Goal: Information Seeking & Learning: Learn about a topic

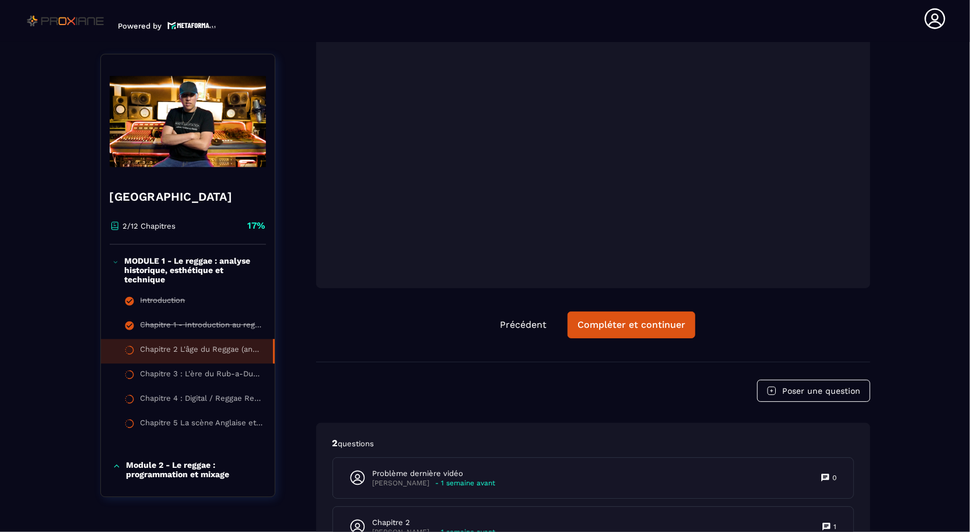
scroll to position [2087, 0]
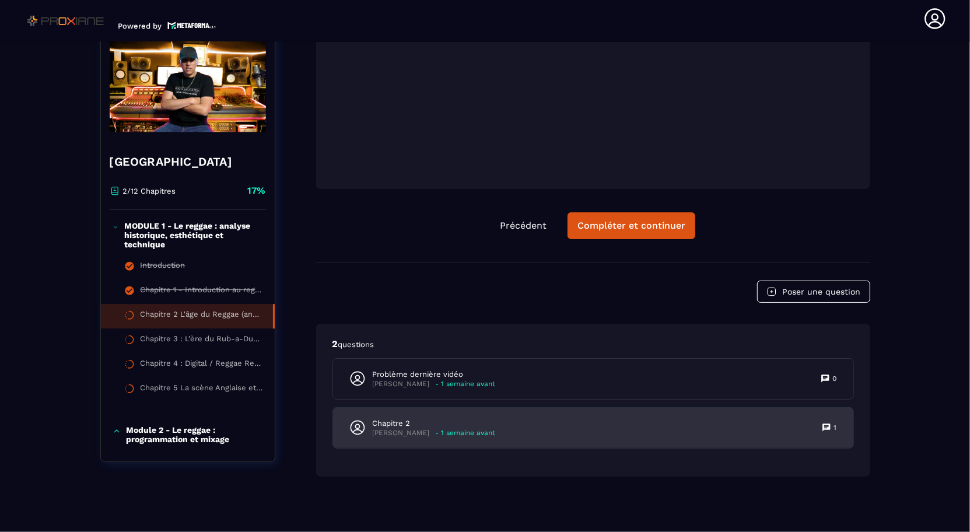
click at [725, 433] on div "Chapitre 2 [PERSON_NAME] - 1 semaine avant 1" at bounding box center [593, 428] width 520 height 40
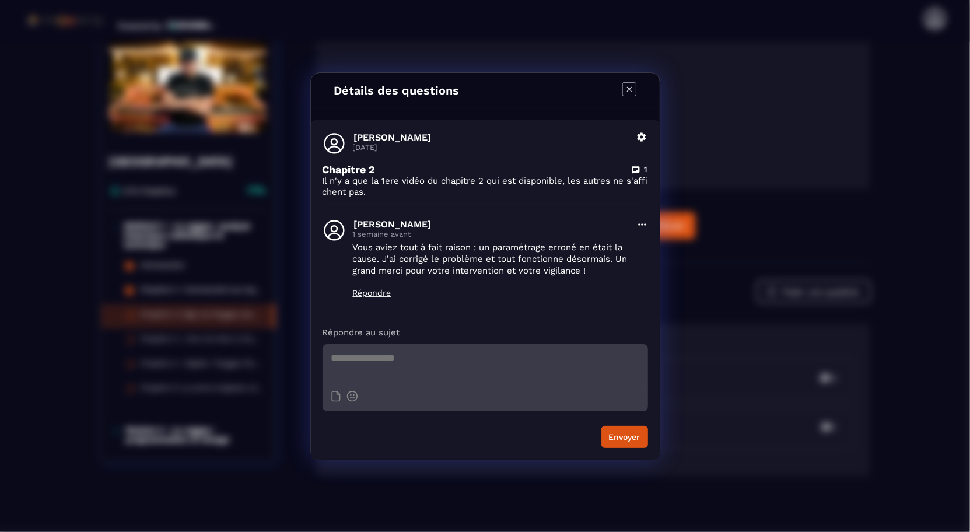
click at [631, 92] on icon "Modal window" at bounding box center [629, 89] width 14 height 14
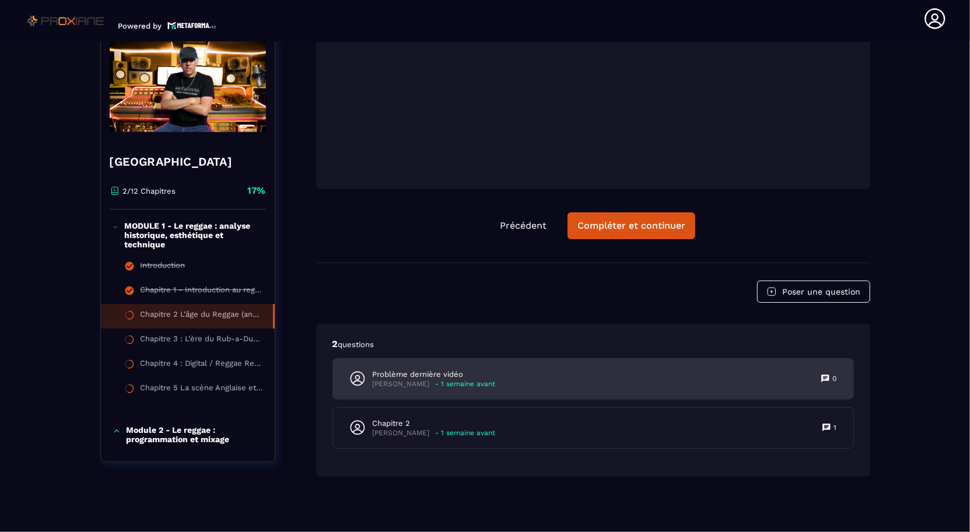
click at [629, 374] on div "Problème dernière vidéo [PERSON_NAME] - 1 semaine avant 0" at bounding box center [593, 379] width 520 height 40
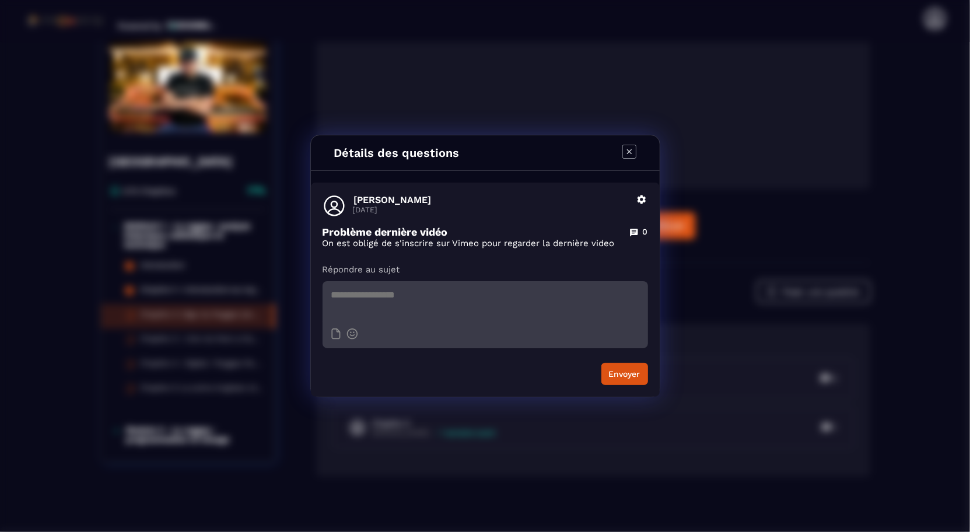
click at [634, 151] on icon "Modal window" at bounding box center [629, 152] width 14 height 14
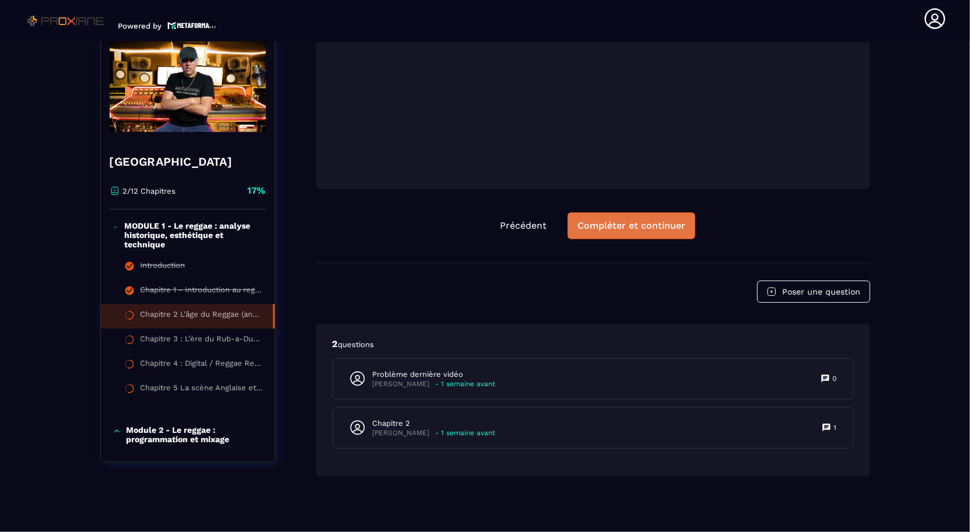
click at [642, 226] on div "Compléter et continuer" at bounding box center [631, 226] width 108 height 12
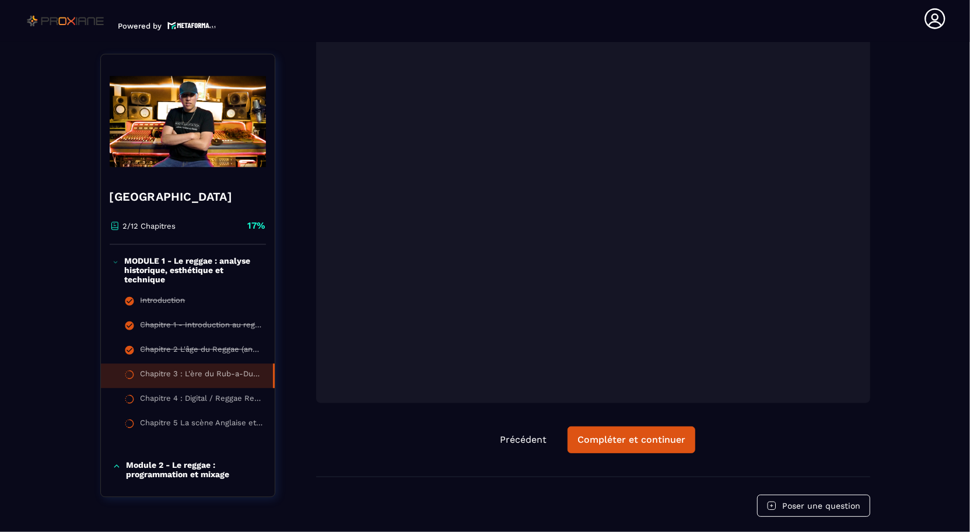
scroll to position [1873, 0]
click at [620, 440] on div "Compléter et continuer" at bounding box center [631, 440] width 108 height 12
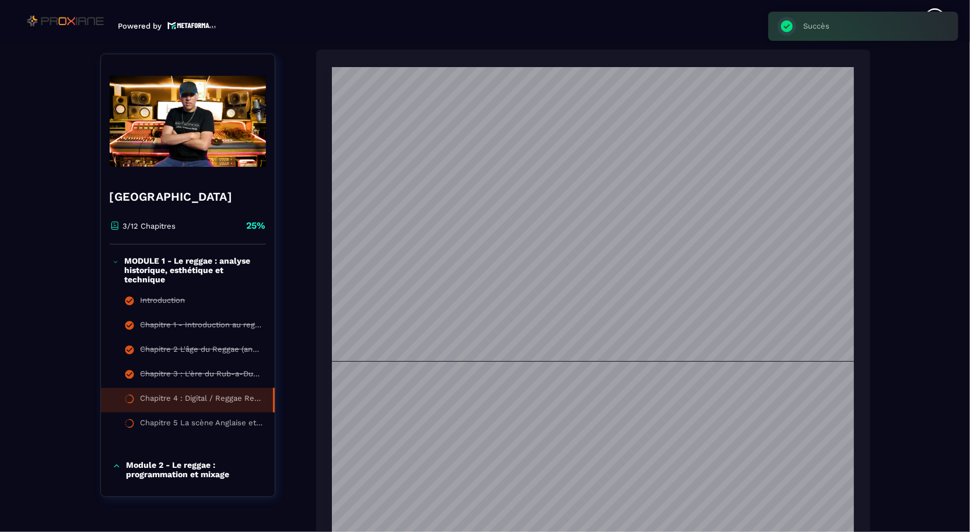
scroll to position [121, 0]
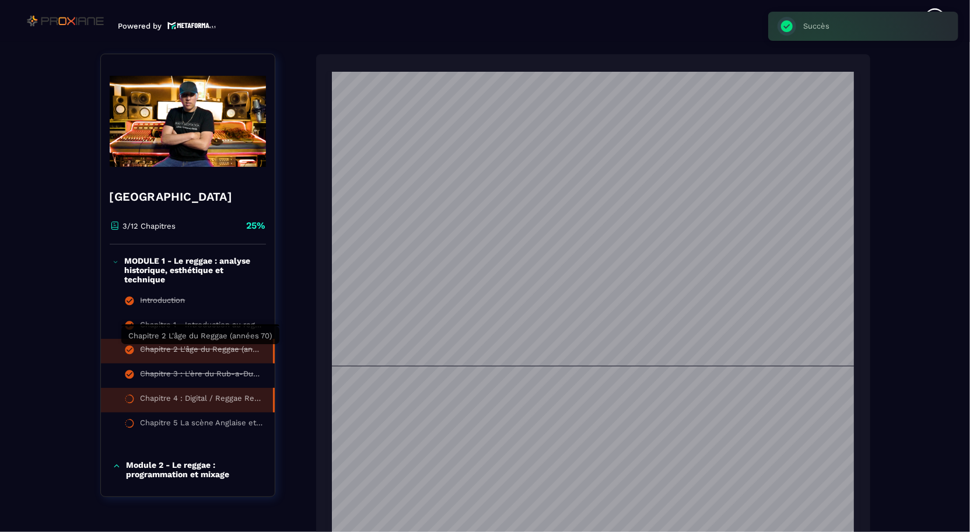
click at [195, 354] on div "Chapitre 2 L'âge du Reggae (années 70)" at bounding box center [201, 351] width 121 height 13
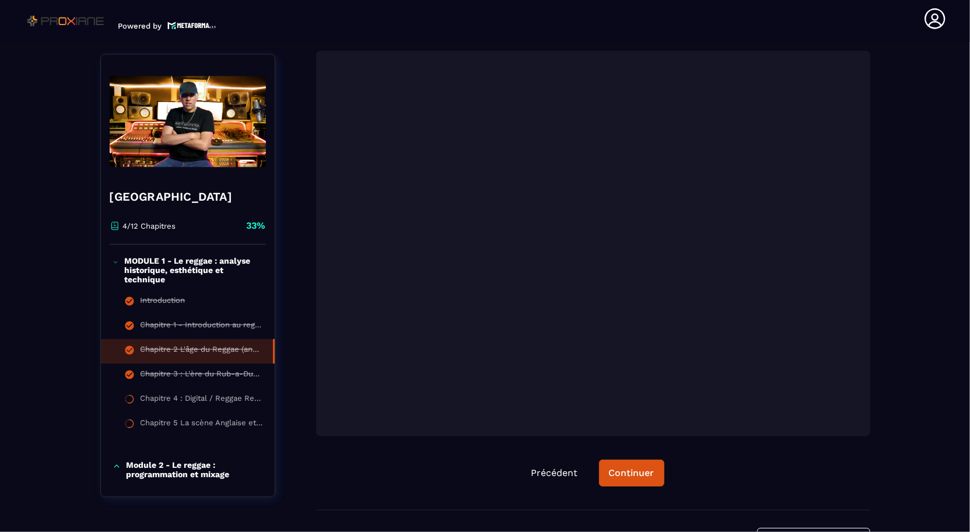
scroll to position [1847, 0]
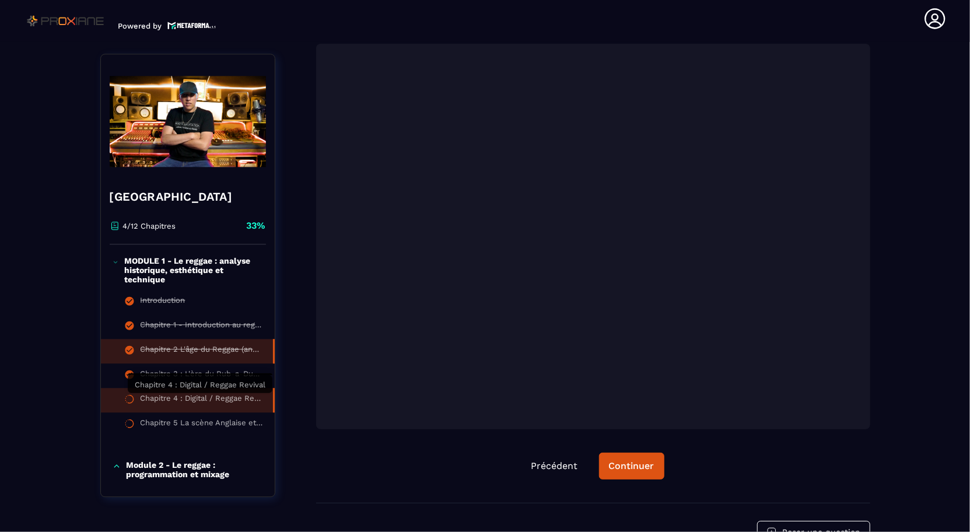
click at [197, 396] on div "Chapitre 4 : Digital / Reggae Revival" at bounding box center [201, 400] width 121 height 13
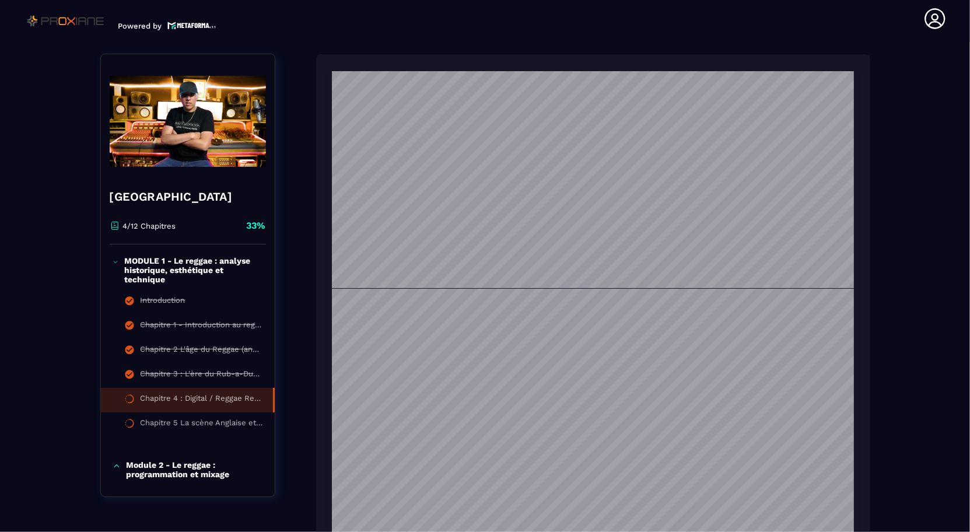
scroll to position [75, 0]
